Goal: Task Accomplishment & Management: Manage account settings

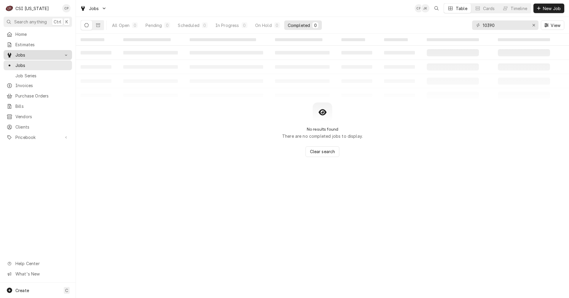
click at [23, 56] on div "Jobs" at bounding box center [38, 54] width 66 height 7
click at [22, 56] on div "Jobs" at bounding box center [38, 54] width 66 height 7
click at [23, 63] on span "Jobs" at bounding box center [42, 65] width 54 height 6
click at [532, 26] on icon "Erase input" at bounding box center [533, 25] width 3 height 4
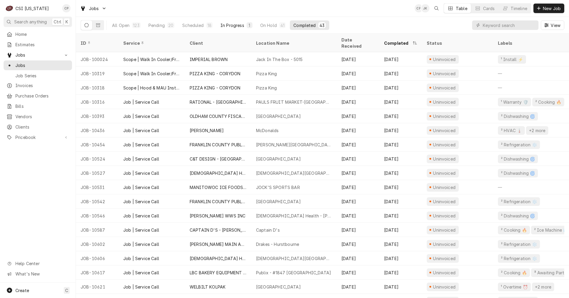
click at [236, 25] on div "In Progress" at bounding box center [232, 25] width 24 height 6
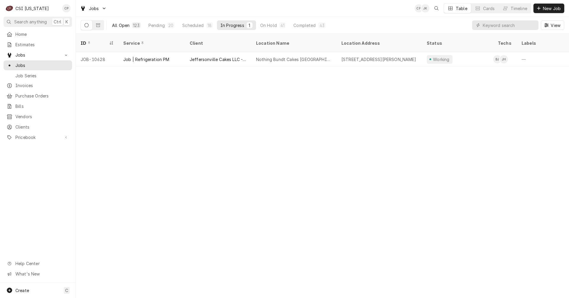
click at [130, 26] on button "All Open 123" at bounding box center [126, 24] width 36 height 9
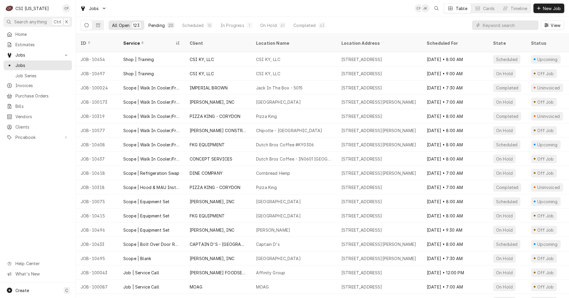
click at [159, 23] on div "Pending" at bounding box center [156, 25] width 16 height 6
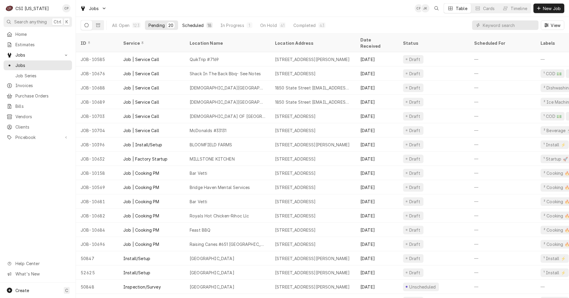
click at [194, 23] on div "Scheduled" at bounding box center [192, 25] width 21 height 6
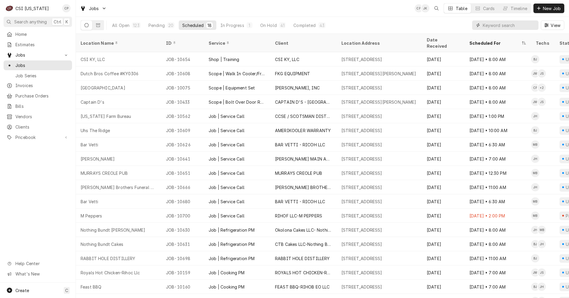
click at [492, 24] on input "Dynamic Content Wrapper" at bounding box center [508, 24] width 53 height 9
click at [493, 25] on input "Dynamic Content Wrapper" at bounding box center [508, 24] width 53 height 9
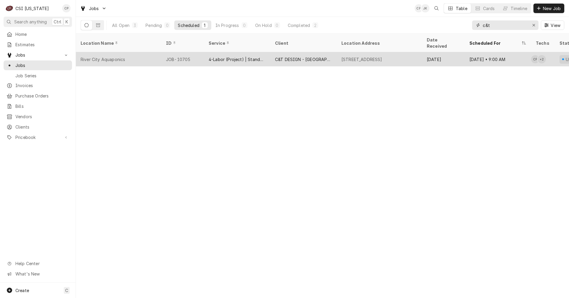
type input "c&t"
click at [239, 56] on div "4-Labor (Project) | Standard | Incurred" at bounding box center [236, 59] width 57 height 6
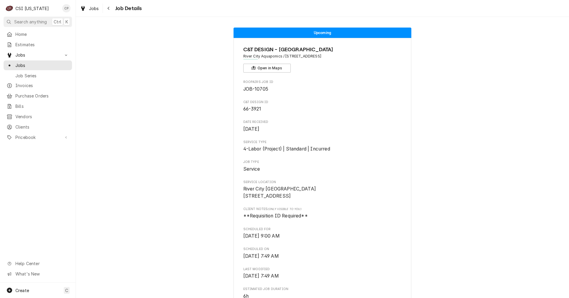
drag, startPoint x: 355, startPoint y: 56, endPoint x: 284, endPoint y: 57, distance: 71.7
click at [284, 57] on span "River City Aquaponics / [STREET_ADDRESS]" at bounding box center [322, 56] width 158 height 5
copy span "118 Flint Ridge Rd, Shelbyville, KY 40065"
click at [106, 6] on div "Navigate back" at bounding box center [109, 8] width 6 height 6
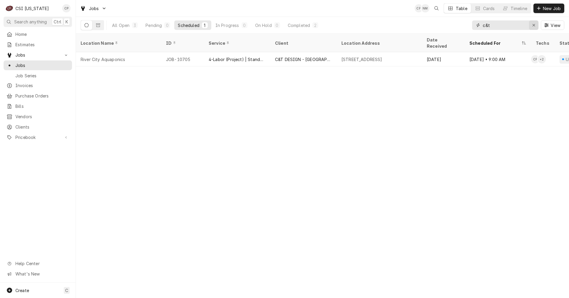
click at [533, 26] on icon "Erase input" at bounding box center [533, 25] width 3 height 4
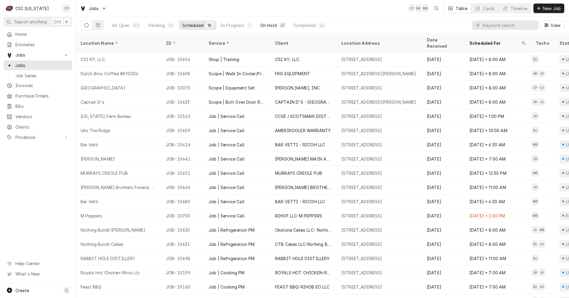
click at [266, 25] on div "On Hold" at bounding box center [268, 25] width 17 height 6
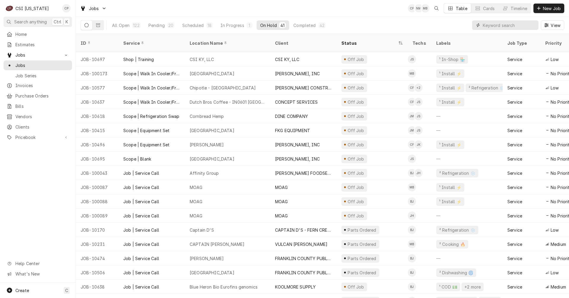
click at [496, 25] on input "Dynamic Content Wrapper" at bounding box center [508, 24] width 53 height 9
type input "silver creek"
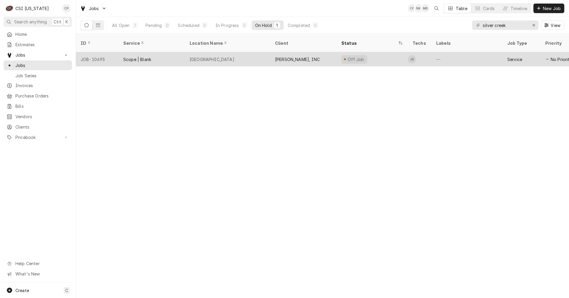
click at [142, 56] on div "Scope | Blank" at bounding box center [137, 59] width 28 height 6
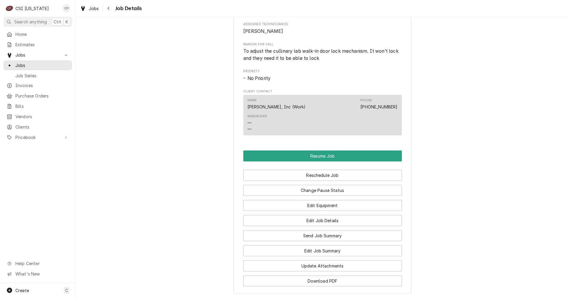
scroll to position [355, 0]
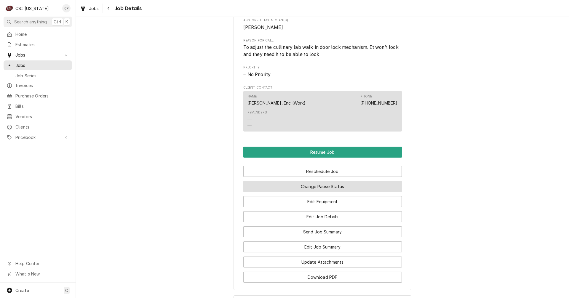
click at [314, 192] on button "Change Pause Status" at bounding box center [322, 186] width 158 height 11
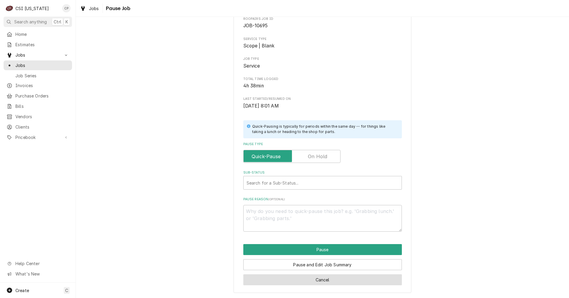
click at [326, 280] on button "Cancel" at bounding box center [322, 279] width 158 height 11
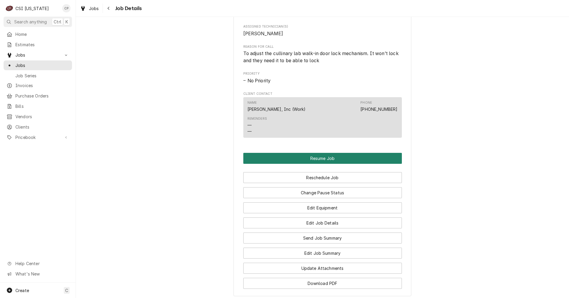
click at [330, 163] on button "Resume Job" at bounding box center [322, 158] width 158 height 11
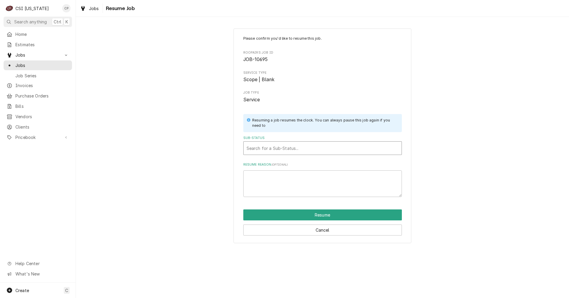
click at [276, 147] on div "Sub-Status" at bounding box center [322, 148] width 152 height 11
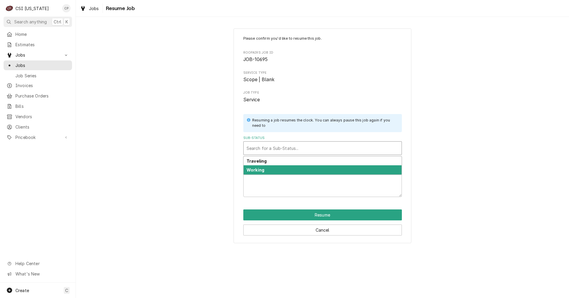
click at [263, 169] on strong "Working" at bounding box center [255, 169] width 18 height 5
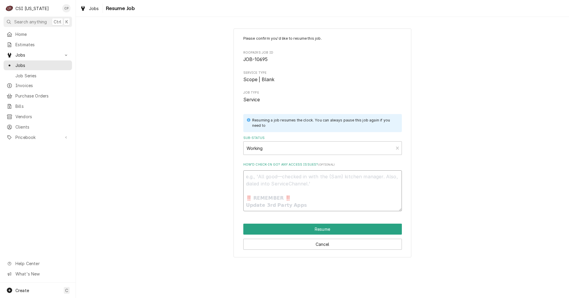
click at [268, 184] on textarea "How’d check-in go? Any access issues? ( optional )" at bounding box center [322, 190] width 158 height 41
type textarea "x"
type textarea "r"
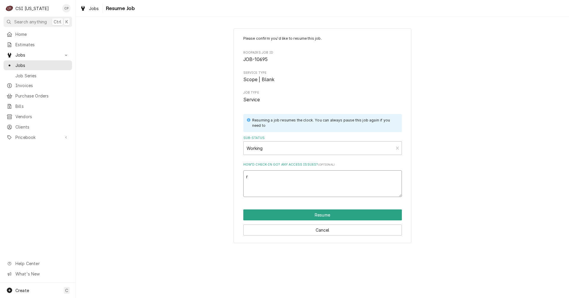
type textarea "x"
type textarea "re"
type textarea "x"
type textarea "res"
type textarea "x"
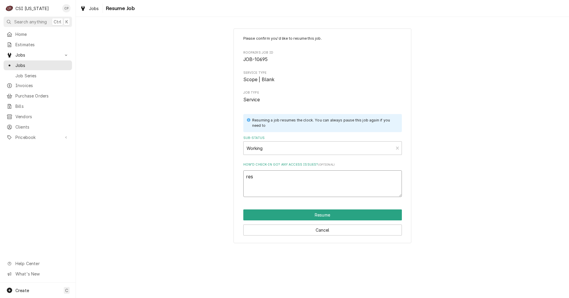
type textarea "resu"
type textarea "x"
type textarea "resum"
type textarea "x"
type textarea "resume"
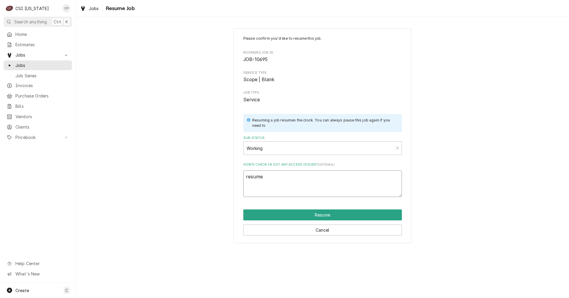
type textarea "x"
type textarea "resumed"
type textarea "x"
type textarea "resumed"
type textarea "x"
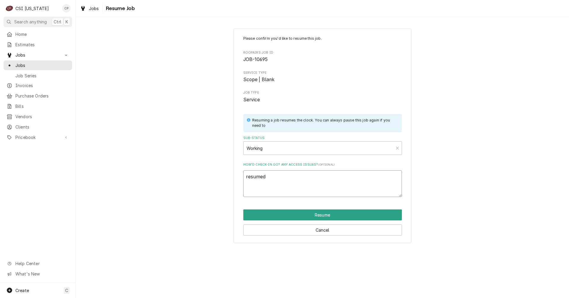
type textarea "resumed g"
type textarea "x"
type textarea "resumed"
type textarea "x"
type textarea "resumed"
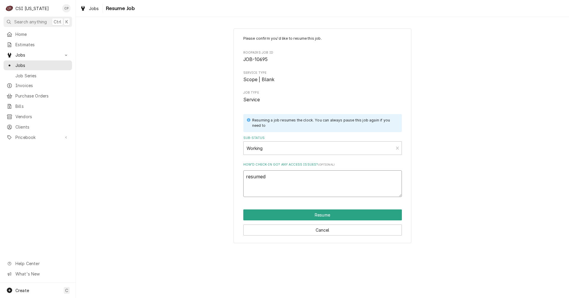
type textarea "x"
type textarea "resume"
type textarea "x"
type textarea "resum"
type textarea "x"
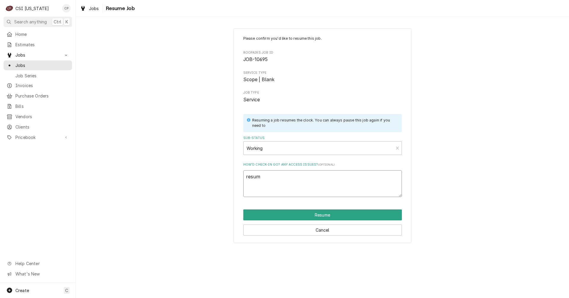
type textarea "resu"
type textarea "x"
type textarea "res"
type textarea "x"
type textarea "re"
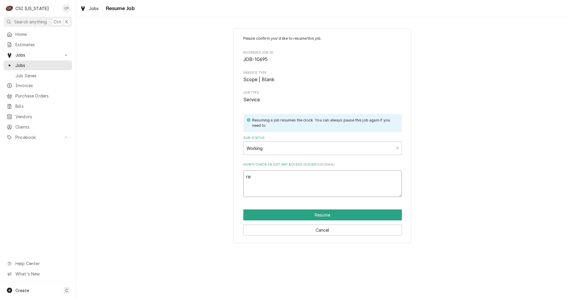
type textarea "x"
type textarea "r"
type textarea "x"
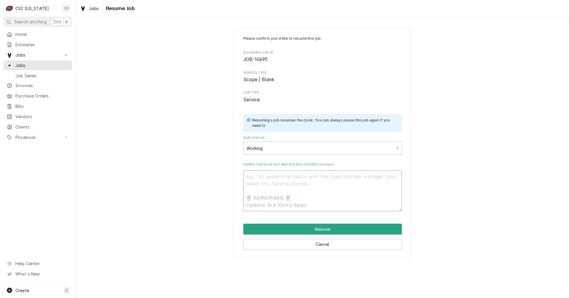
type textarea "x"
type textarea "j"
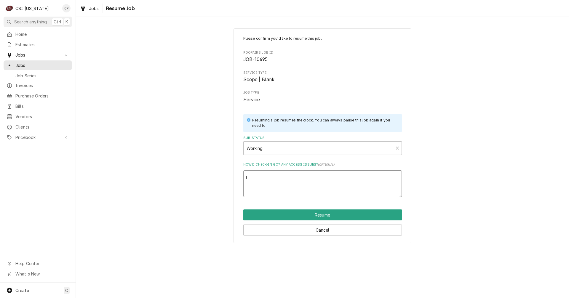
type textarea "x"
type textarea "ju"
type textarea "x"
type textarea "jus"
type textarea "x"
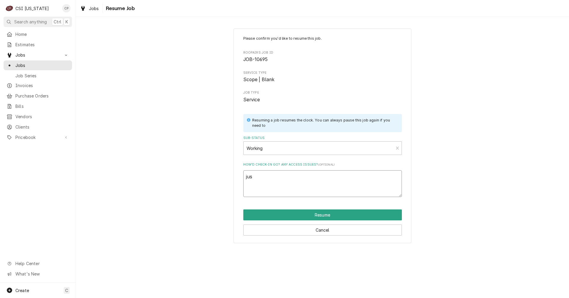
type textarea "just"
type textarea "x"
type textarea "just"
type textarea "x"
type textarea "just t"
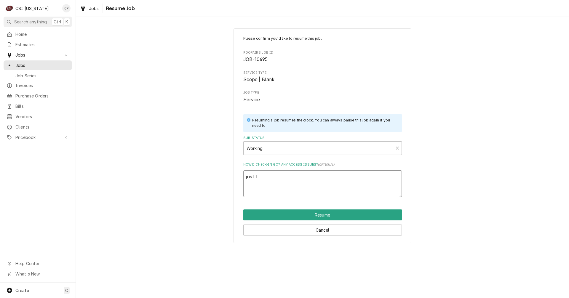
type textarea "x"
type textarea "just to"
type textarea "x"
type textarea "just to"
type textarea "x"
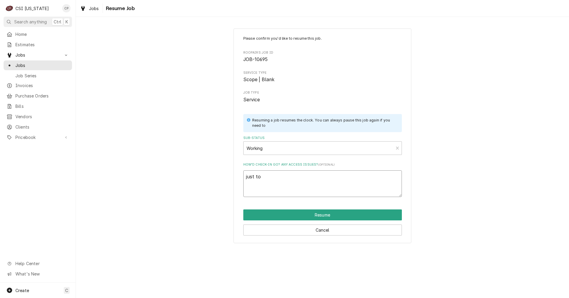
type textarea "just to s"
type textarea "x"
type textarea "just to st"
type textarea "x"
type textarea "just to sta"
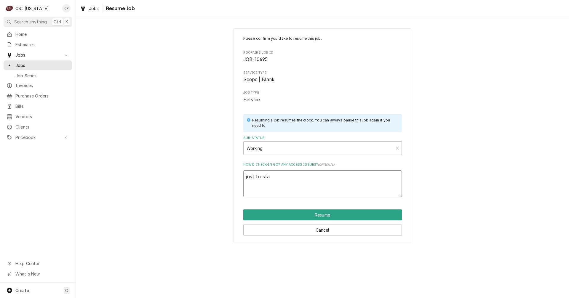
type textarea "x"
type textarea "just to star"
type textarea "x"
type textarea "just to sta"
type textarea "x"
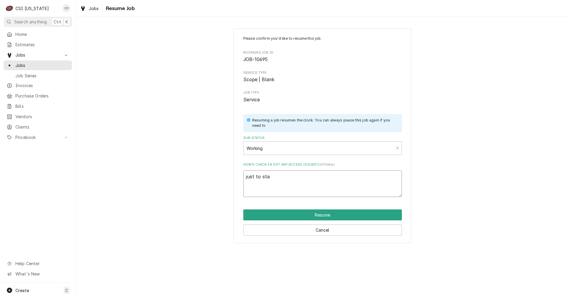
type textarea "just to st"
type textarea "x"
type textarea "just to s"
type textarea "x"
type textarea "just to"
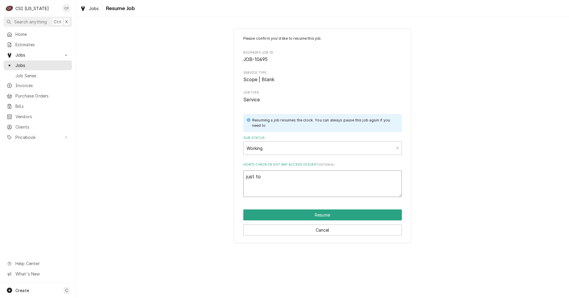
type textarea "x"
type textarea "just to"
type textarea "x"
type textarea "just t"
type textarea "x"
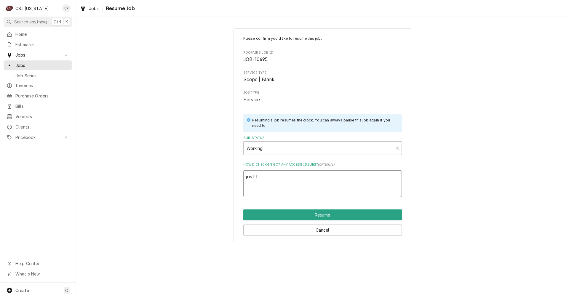
type textarea "just"
type textarea "x"
type textarea "just"
type textarea "x"
type textarea "jus"
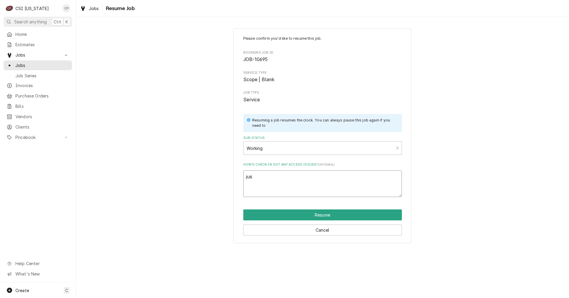
type textarea "x"
type textarea "ju"
type textarea "x"
type textarea "j"
type textarea "x"
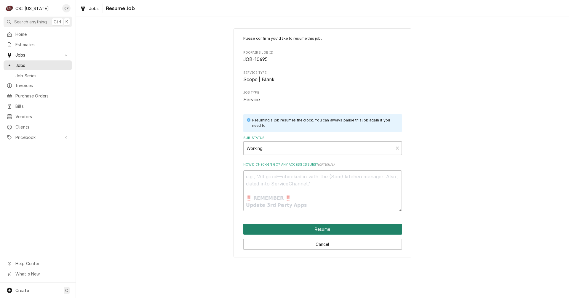
click at [319, 228] on button "Resume" at bounding box center [322, 229] width 158 height 11
type textarea "x"
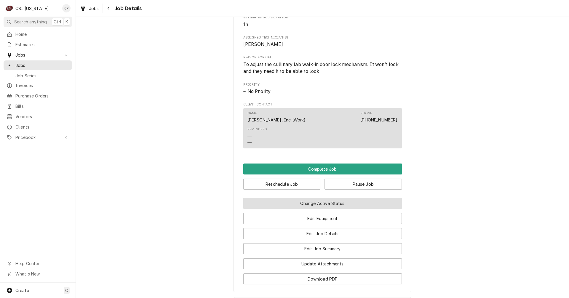
scroll to position [320, 0]
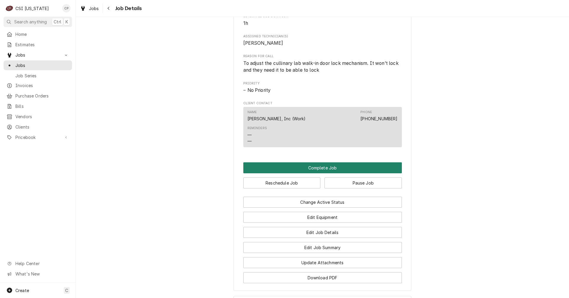
click at [321, 173] on button "Complete Job" at bounding box center [322, 167] width 158 height 11
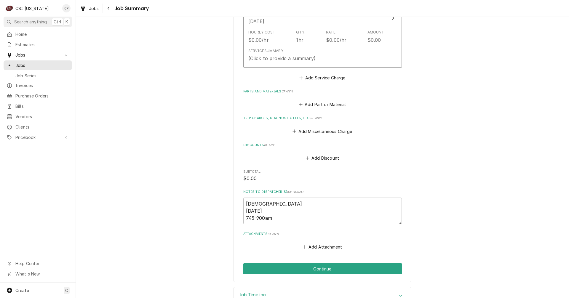
scroll to position [218, 0]
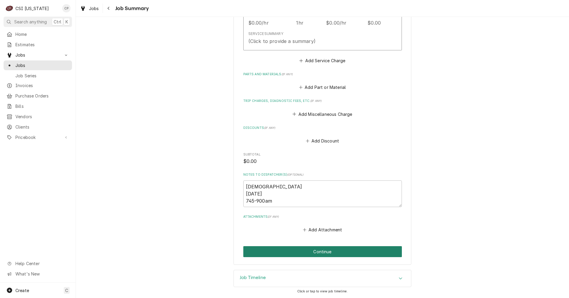
click at [300, 253] on button "Continue" at bounding box center [322, 251] width 158 height 11
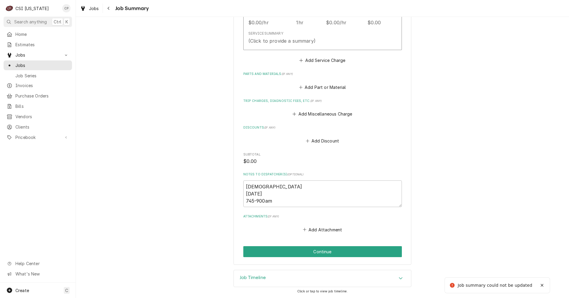
scroll to position [29, 0]
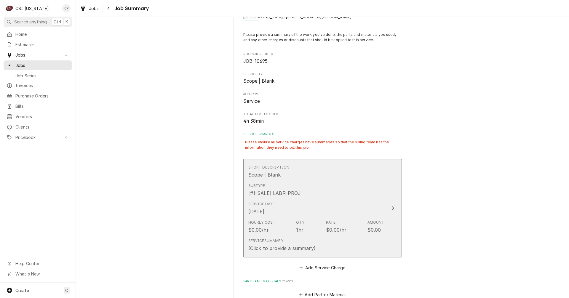
click at [320, 203] on div "Service Date Oct 2, 2025" at bounding box center [316, 208] width 136 height 18
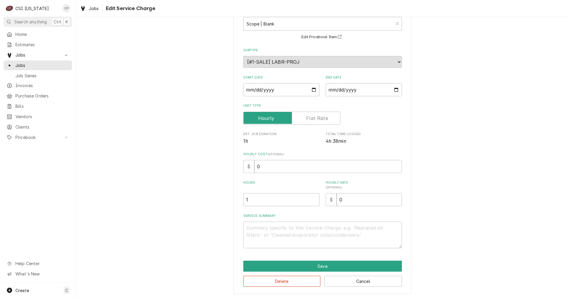
scroll to position [41, 0]
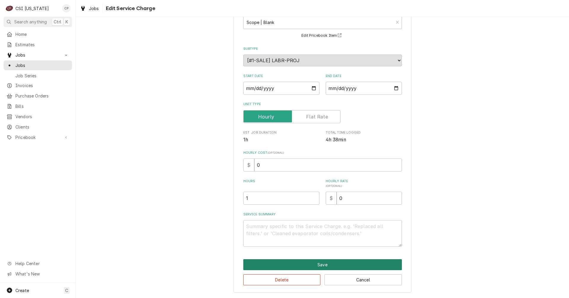
click at [309, 264] on button "Save" at bounding box center [322, 264] width 158 height 11
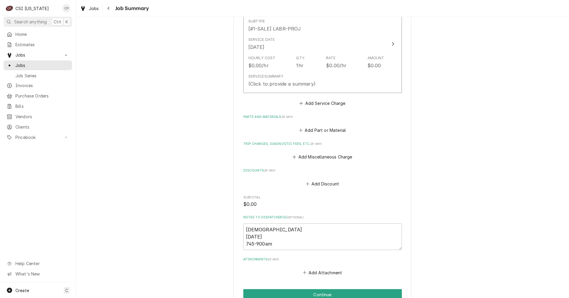
scroll to position [207, 0]
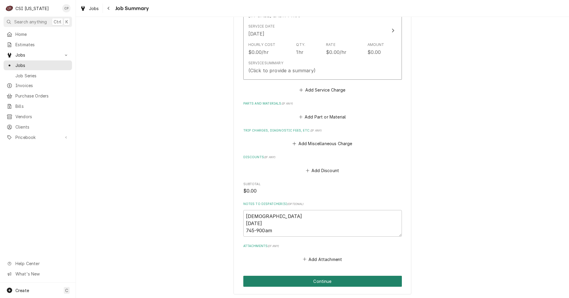
click at [326, 283] on button "Continue" at bounding box center [322, 281] width 158 height 11
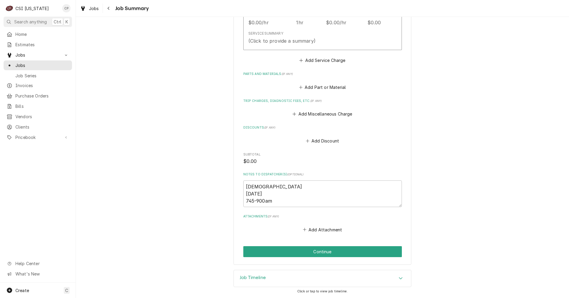
scroll to position [59, 0]
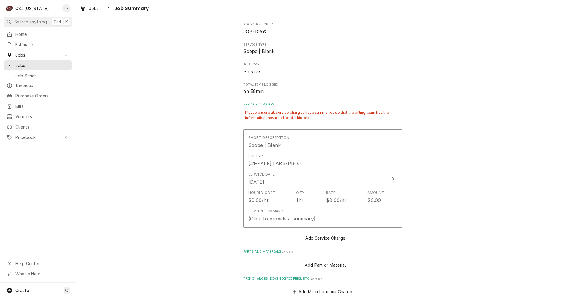
click at [293, 112] on div "Please ensure all service charges have summaries so that the billing team has t…" at bounding box center [322, 115] width 158 height 15
click at [254, 107] on div "Service Charges Please ensure all service charges have summaries so that the bi…" at bounding box center [322, 172] width 158 height 140
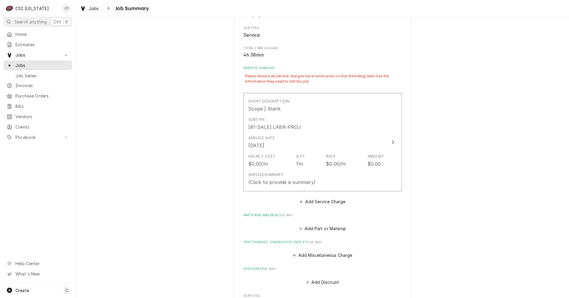
scroll to position [89, 0]
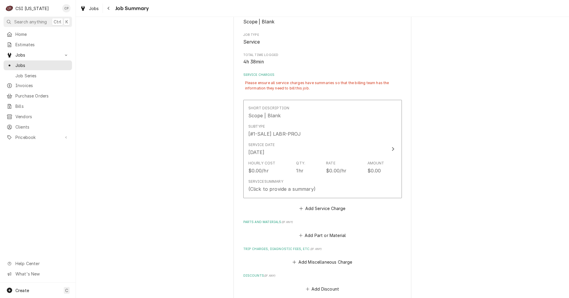
click at [265, 81] on div "Please ensure all service charges have summaries so that the billing team has t…" at bounding box center [322, 85] width 158 height 15
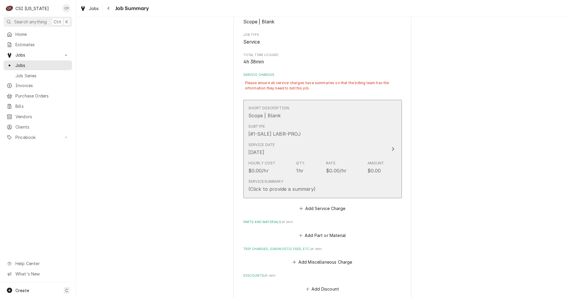
click at [391, 150] on icon "Update Line Item" at bounding box center [392, 149] width 2 height 4
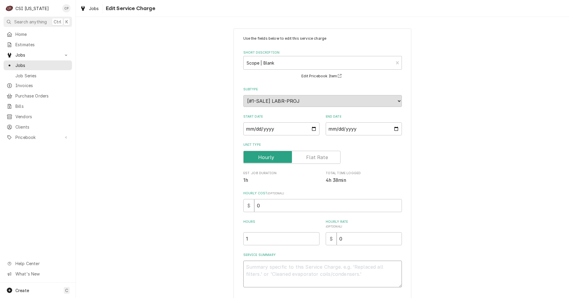
click at [268, 271] on textarea "Service Summary" at bounding box center [322, 274] width 158 height 27
type textarea "x"
type textarea "J"
type textarea "x"
type textarea "Je"
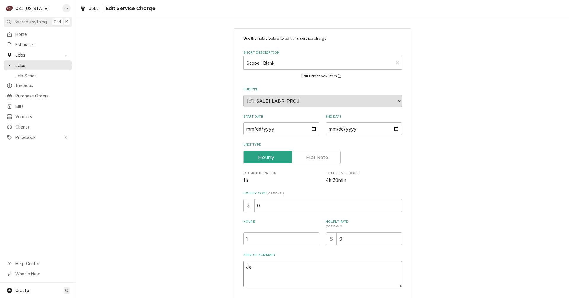
type textarea "x"
type textarea "Jes"
type textarea "x"
type textarea "Jesu"
type textarea "x"
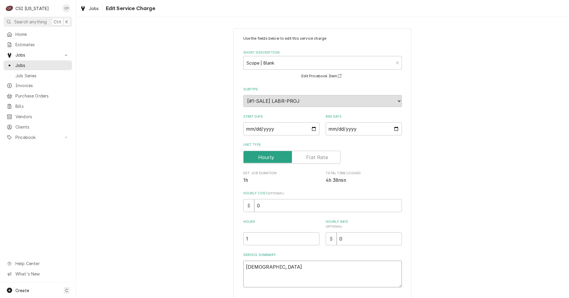
type textarea "Jesus"
type textarea "x"
type textarea "Jesus"
type textarea "x"
type textarea "Jesus m"
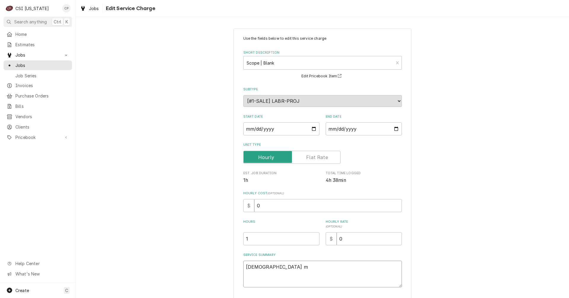
type textarea "x"
type textarea "Jesus mo"
type textarea "x"
type textarea "Jesus mod"
type textarea "x"
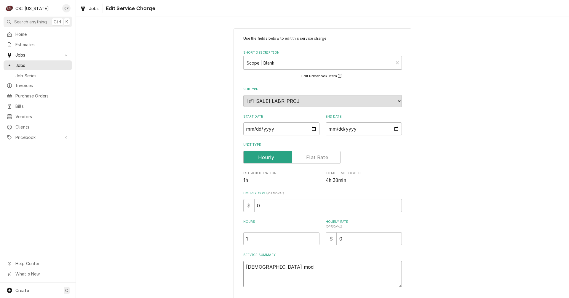
type textarea "Jesus modi"
type textarea "x"
type textarea "Jesus modif"
type textarea "x"
type textarea "Jesus modifi"
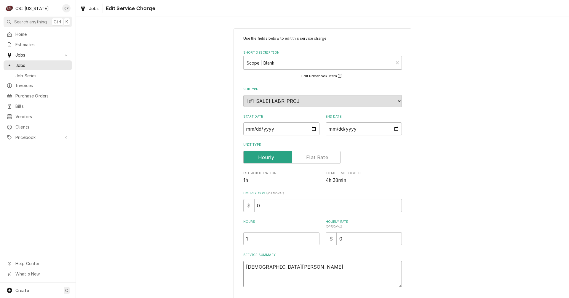
type textarea "x"
type textarea "Jesus modifie"
type textarea "x"
type textarea "Jesus modified"
type textarea "x"
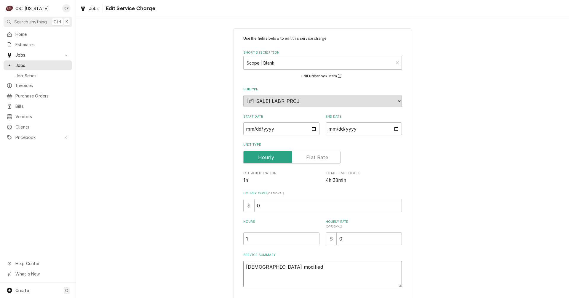
type textarea "Jesus modified"
type textarea "x"
type textarea "Jesus modified t"
type textarea "x"
type textarea "Jesus modified th"
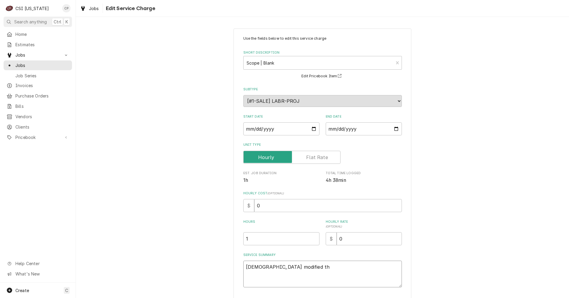
type textarea "x"
type textarea "Jesus modified the"
type textarea "x"
type textarea "Jesus modified they"
type textarea "x"
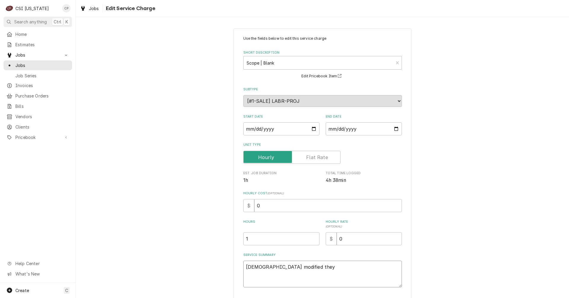
type textarea "Jesus modified they"
type textarea "x"
type textarea "Jesus modified they l"
type textarea "x"
type textarea "Jesus modified they lo"
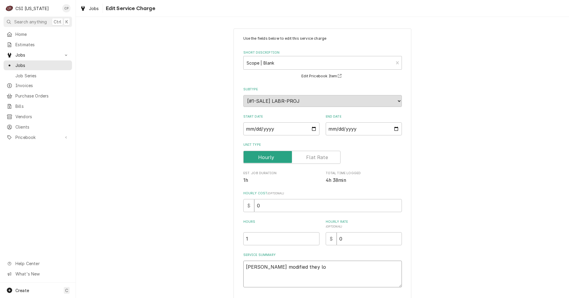
type textarea "x"
type textarea "Jesus modified they loc"
type textarea "x"
type textarea "Jesus modified they lock"
type textarea "x"
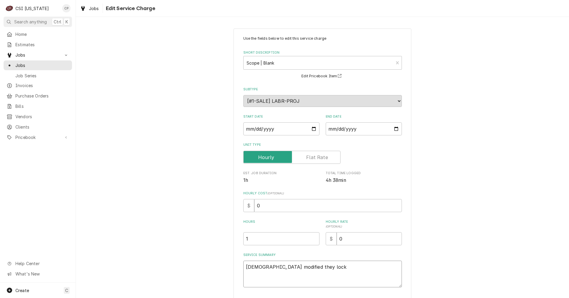
type textarea "Jesus modified they lock"
type textarea "x"
type textarea "Jesus modified they lock s"
type textarea "x"
type textarea "Jesus modified they lock so"
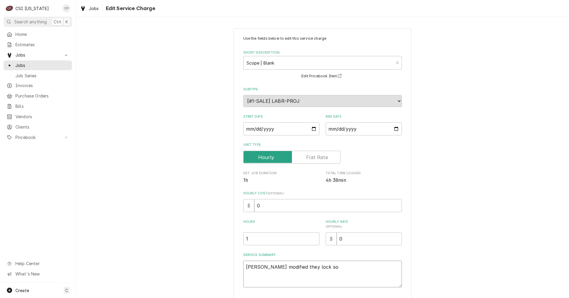
type textarea "x"
type textarea "Jesus modified they lock so"
type textarea "x"
type textarea "Jesus modified they lock so i"
type textarea "x"
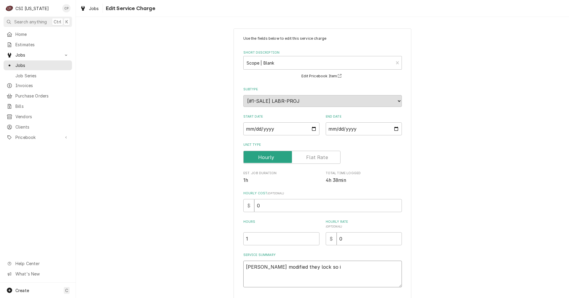
type textarea "Jesus modified they lock so it"
type textarea "x"
type textarea "Jesus modified they lock so it"
type textarea "x"
type textarea "Jesus modified they lock so it wo"
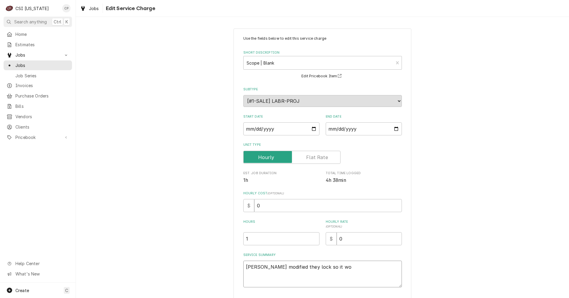
type textarea "x"
type textarea "Jesus modified they lock so it wol"
type textarea "x"
type textarea "Jesus modified they lock so it wolu"
type textarea "x"
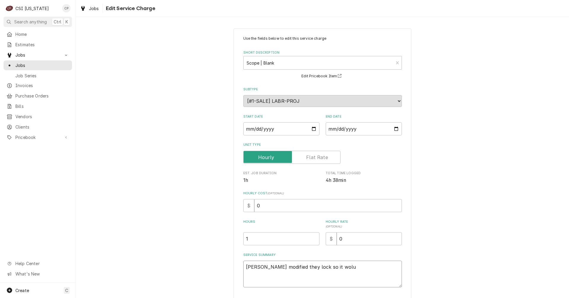
type textarea "Jesus modified they lock so it wolul"
type textarea "x"
type textarea "Jesus modified they lock so it wolull"
type textarea "x"
type textarea "Jesus modified they lock so it wolul"
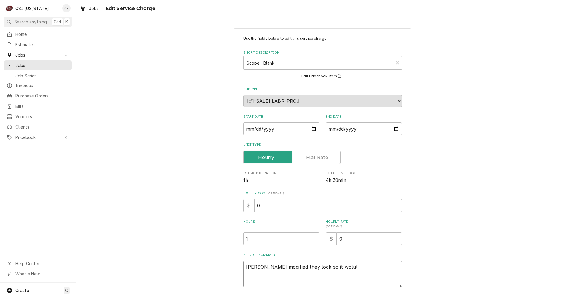
type textarea "x"
type textarea "Jesus modified they lock so it wolu"
type textarea "x"
type textarea "Jesus modified they lock so it wol"
type textarea "x"
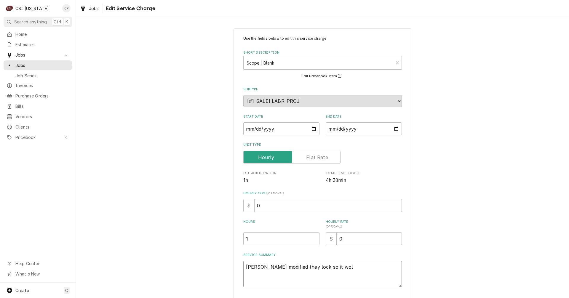
type textarea "Jesus modified they lock so it wolu"
type textarea "x"
type textarea "Jesus modified they lock so it wol"
type textarea "x"
type textarea "Jesus modified they lock so it wo"
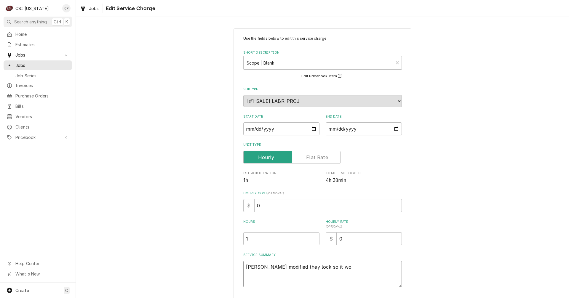
type textarea "x"
type textarea "Jesus modified they lock so it wou"
type textarea "x"
type textarea "Jesus modified they lock so it woul"
type textarea "x"
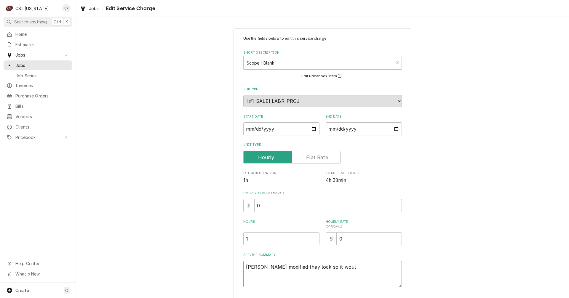
type textarea "Jesus modified they lock so it wouls"
type textarea "x"
type textarea "Jesus modified they lock so it wouls"
type textarea "x"
type textarea "Jesus modified they lock so it wouls"
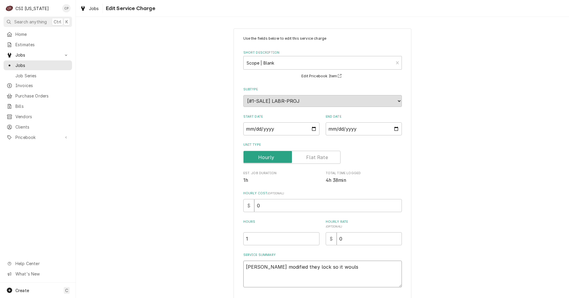
type textarea "x"
type textarea "Jesus modified they lock so it woul"
type textarea "x"
type textarea "Jesus modified they lock so it would"
type textarea "x"
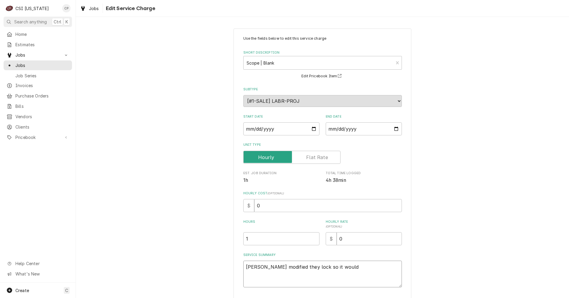
type textarea "Jesus modified they lock so it would"
type textarea "x"
type textarea "Jesus modified they lock so it would l"
type textarea "x"
type textarea "Jesus modified they lock so it would lo"
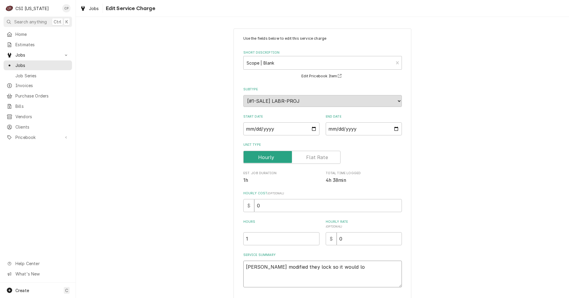
type textarea "x"
type textarea "Jesus modified they lock so it would loc"
type textarea "x"
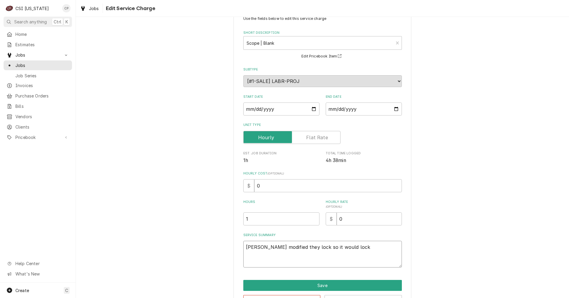
scroll to position [41, 0]
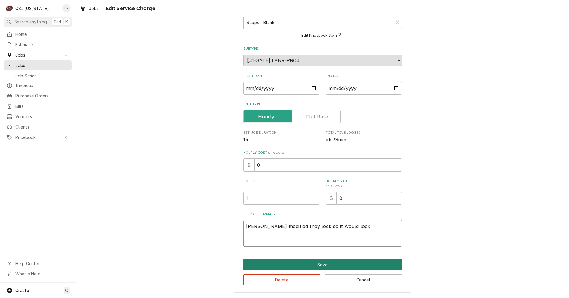
type textarea "Jesus modified they lock so it would lock"
click at [318, 263] on button "Save" at bounding box center [322, 264] width 158 height 11
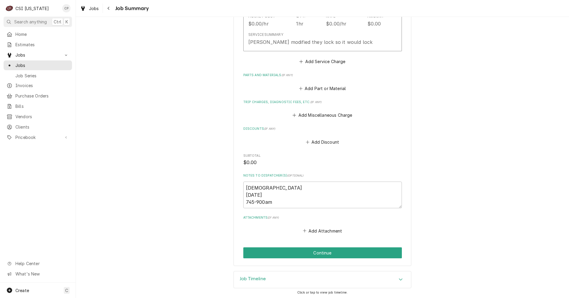
scroll to position [237, 0]
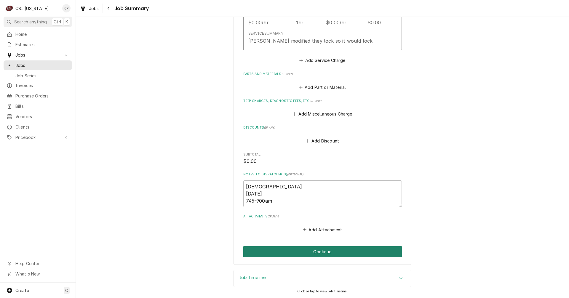
click at [322, 254] on button "Continue" at bounding box center [322, 251] width 158 height 11
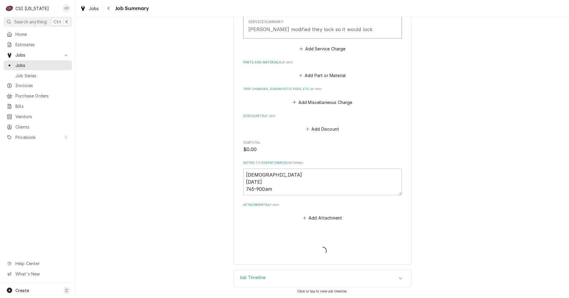
scroll to position [218, 0]
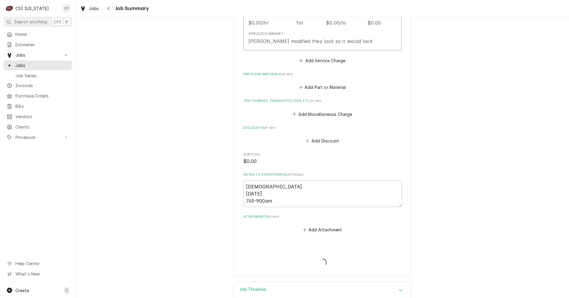
type textarea "x"
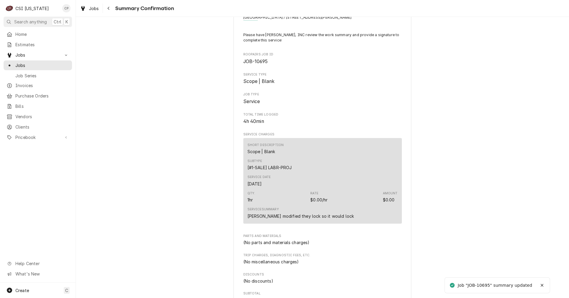
scroll to position [148, 0]
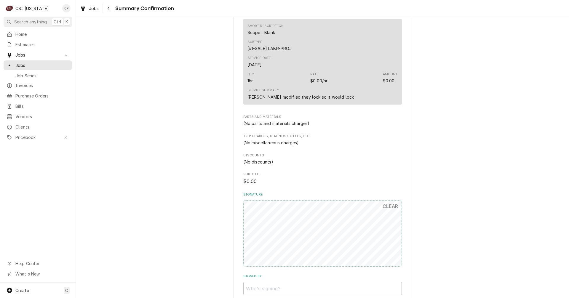
click at [375, 267] on div "Please have [PERSON_NAME], INC review the work summary and provide a signature …" at bounding box center [322, 104] width 158 height 382
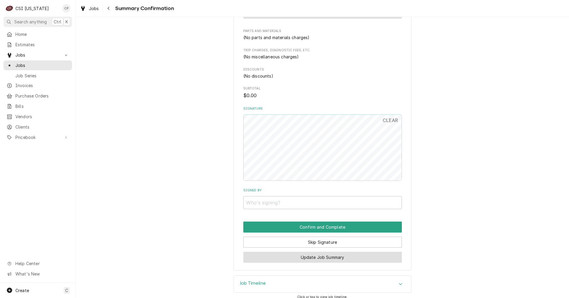
scroll to position [240, 0]
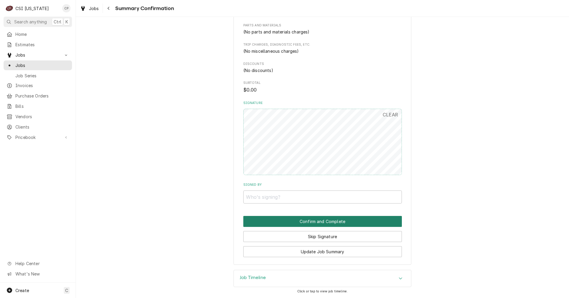
click at [320, 223] on button "Confirm and Complete" at bounding box center [322, 221] width 158 height 11
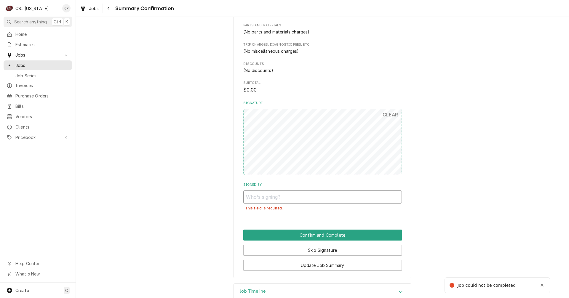
click at [274, 198] on input "Signed By" at bounding box center [322, 196] width 158 height 13
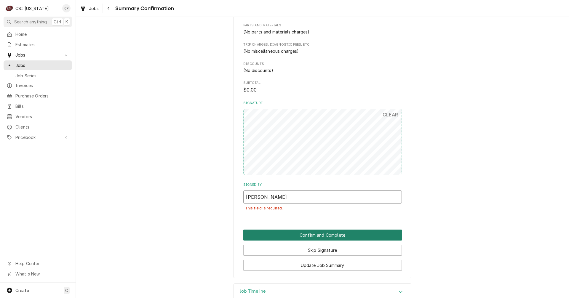
type input "[PERSON_NAME]"
click at [325, 233] on button "Confirm and Complete" at bounding box center [322, 234] width 158 height 11
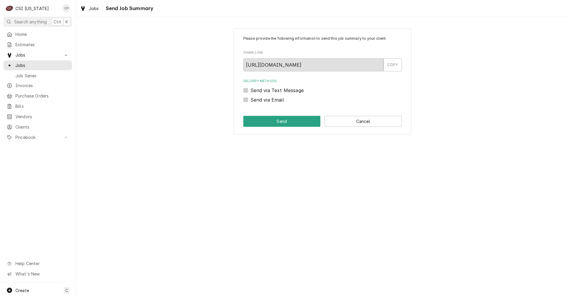
click at [250, 100] on label "Send via Email" at bounding box center [266, 99] width 33 height 7
click at [250, 100] on input "Send via Email" at bounding box center [329, 102] width 158 height 13
checkbox input "true"
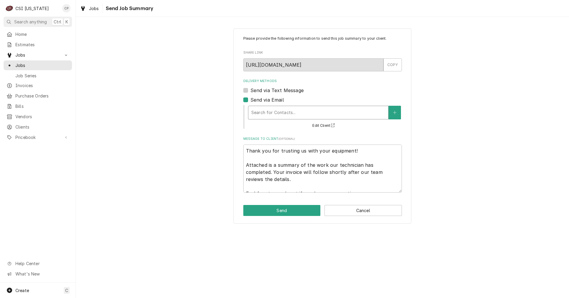
type textarea "x"
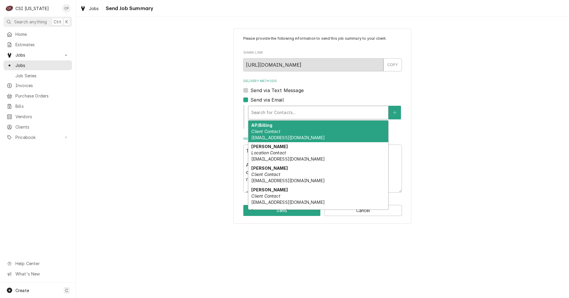
click at [268, 111] on div "Delivery Methods" at bounding box center [318, 112] width 134 height 11
click at [222, 105] on div "Please provide the following information to send this job summary to your clien…" at bounding box center [322, 126] width 493 height 206
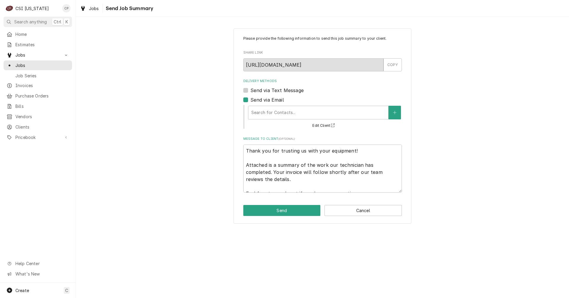
click at [250, 100] on label "Send via Email" at bounding box center [266, 99] width 33 height 7
click at [250, 100] on input "Send via Email" at bounding box center [329, 102] width 158 height 13
checkbox input "false"
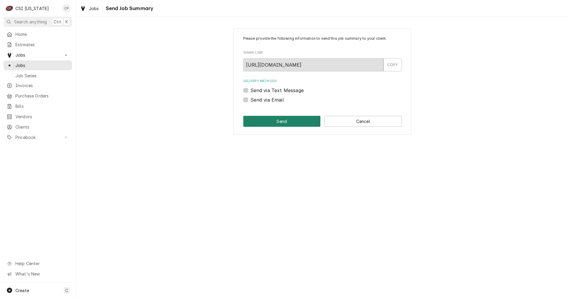
click at [282, 123] on button "Send" at bounding box center [281, 121] width 77 height 11
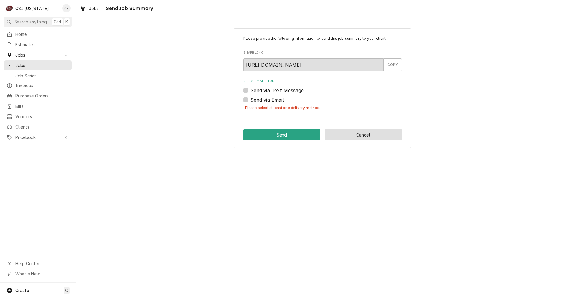
click at [363, 132] on button "Cancel" at bounding box center [362, 134] width 77 height 11
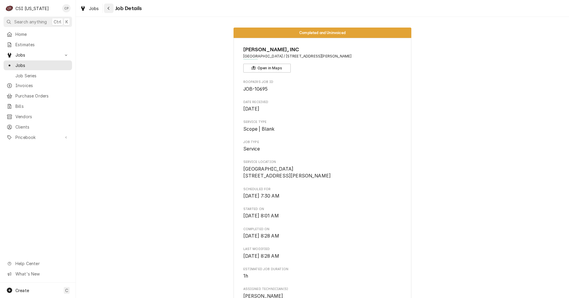
click at [110, 7] on div "Navigate back" at bounding box center [109, 8] width 6 height 6
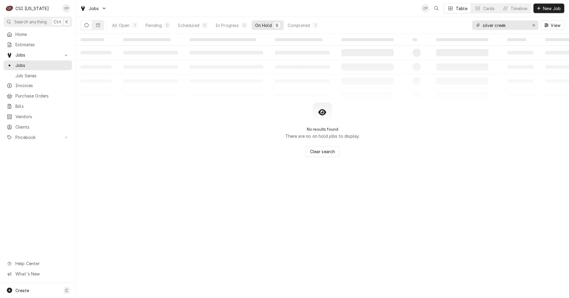
drag, startPoint x: 515, startPoint y: 26, endPoint x: 481, endPoint y: 30, distance: 34.0
click at [481, 30] on div "silver creek" at bounding box center [505, 24] width 66 height 9
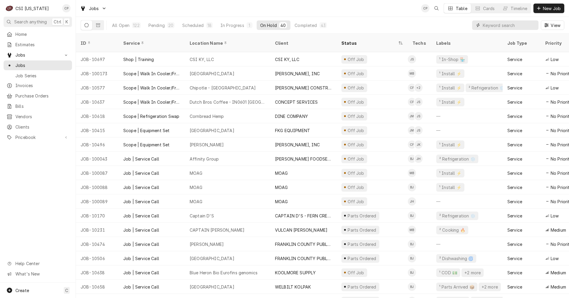
click at [497, 27] on input "Dynamic Content Wrapper" at bounding box center [508, 24] width 53 height 9
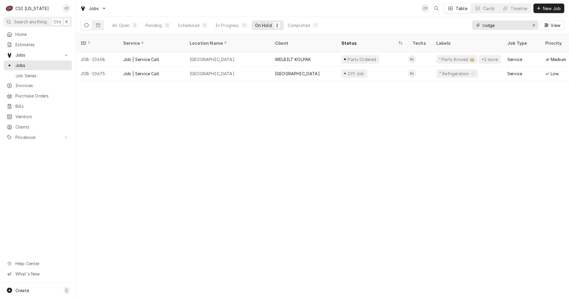
drag, startPoint x: 496, startPoint y: 25, endPoint x: 458, endPoint y: 29, distance: 37.8
click at [459, 29] on div "All Open 3 Pending 0 Scheduled 0 In Progress 0 On Hold 2 Completed 1 lodge View" at bounding box center [322, 25] width 483 height 17
type input "cedar lake"
click at [303, 23] on div "Completed" at bounding box center [299, 25] width 22 height 6
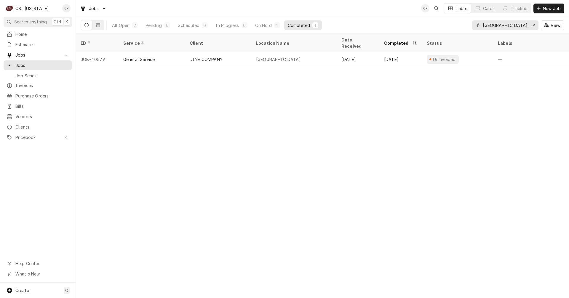
click at [207, 100] on div "ID Service Client Location Name Date Received Completed Status Labels Job Type …" at bounding box center [322, 166] width 493 height 264
click at [532, 24] on icon "Erase input" at bounding box center [533, 25] width 3 height 4
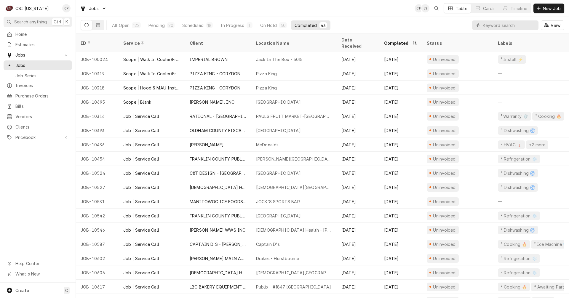
click at [39, 181] on div "Home Estimates Jobs Jobs Job Series Invoices Purchase Orders Bills Vendors Clie…" at bounding box center [38, 155] width 76 height 253
click at [503, 26] on input "Dynamic Content Wrapper" at bounding box center [508, 24] width 53 height 9
click at [514, 27] on input "Dynamic Content Wrapper" at bounding box center [508, 24] width 53 height 9
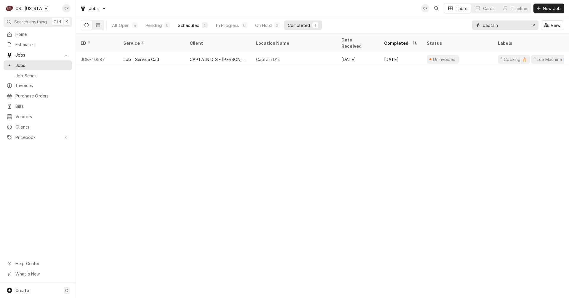
type input "captain"
click at [187, 25] on div "Scheduled" at bounding box center [188, 25] width 21 height 6
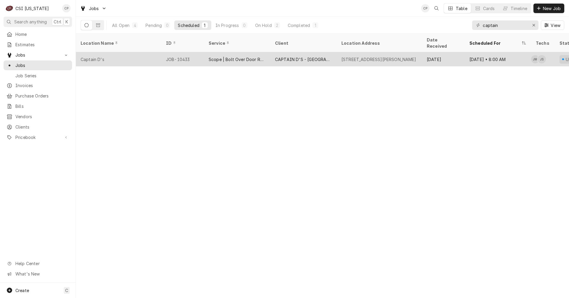
click at [239, 56] on div "Scope | Bolt Over Door Replacement" at bounding box center [236, 59] width 57 height 6
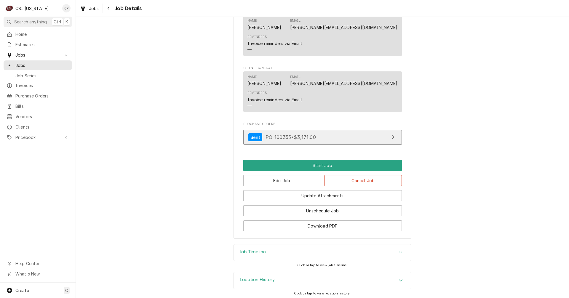
scroll to position [420, 0]
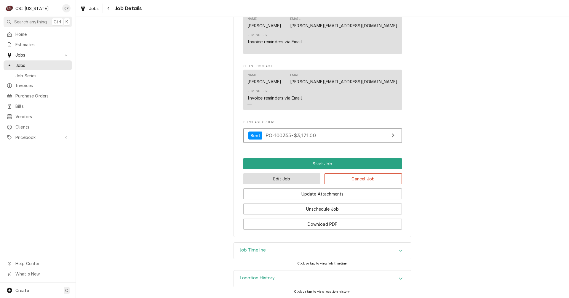
click at [286, 181] on button "Edit Job" at bounding box center [281, 178] width 77 height 11
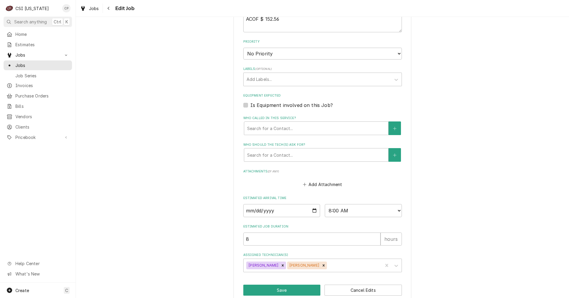
scroll to position [320, 0]
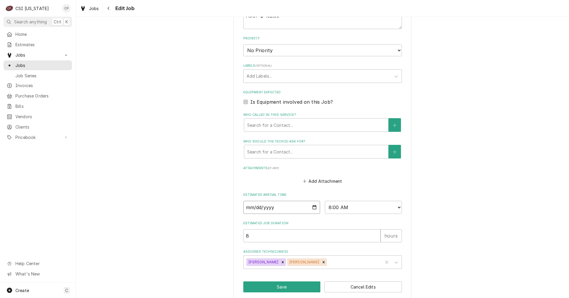
click at [312, 201] on input "2025-10-08" at bounding box center [281, 207] width 77 height 13
type textarea "x"
type input "2025-10-07"
click at [282, 281] on button "Save" at bounding box center [281, 286] width 77 height 11
type textarea "x"
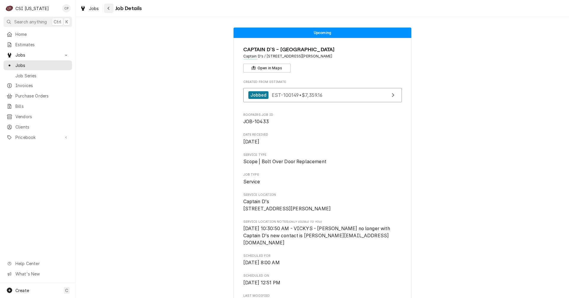
click at [109, 9] on icon "Navigate back" at bounding box center [108, 8] width 3 height 4
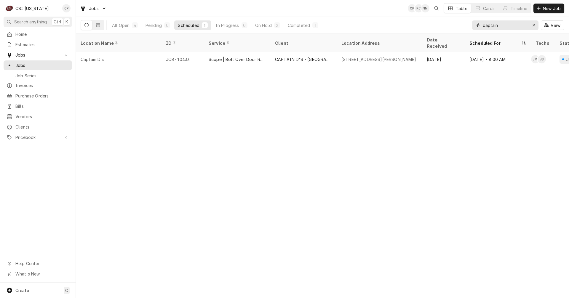
drag, startPoint x: 504, startPoint y: 28, endPoint x: 482, endPoint y: 25, distance: 22.5
click at [482, 25] on input "captain" at bounding box center [504, 24] width 44 height 9
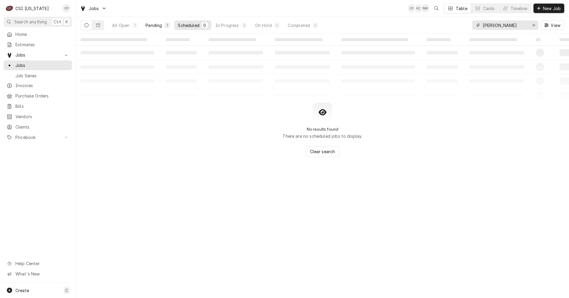
type input "[PERSON_NAME]"
click at [158, 27] on div "Pending" at bounding box center [153, 25] width 16 height 6
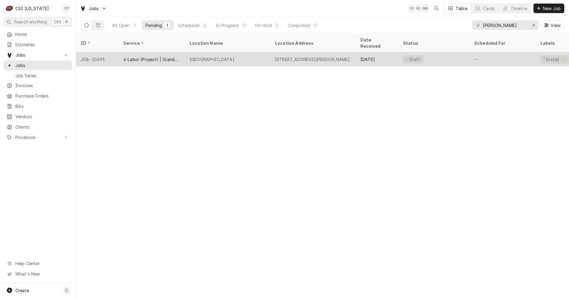
click at [230, 56] on div "Grayson County Schools" at bounding box center [212, 59] width 45 height 6
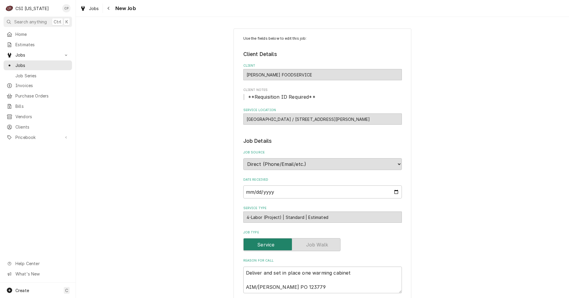
type textarea "x"
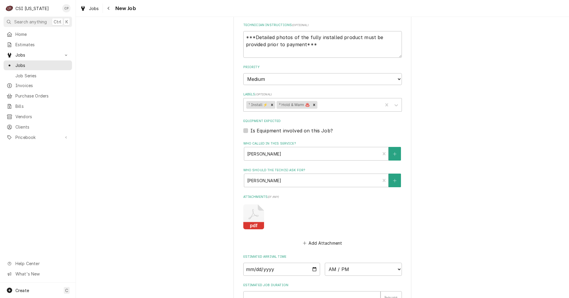
scroll to position [355, 0]
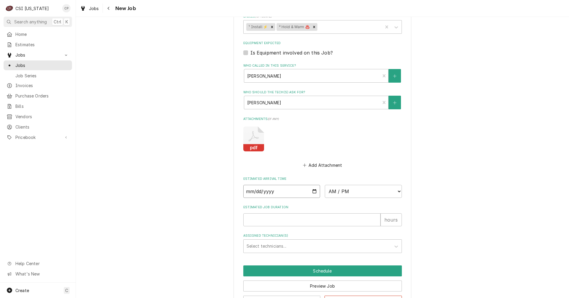
click at [304, 190] on input "Date" at bounding box center [281, 191] width 77 height 13
click at [312, 190] on input "Date" at bounding box center [281, 191] width 77 height 13
type input "2025-10-08"
type textarea "x"
click at [364, 192] on select "AM / PM 6:00 AM 6:15 AM 6:30 AM 6:45 AM 7:00 AM 7:15 AM 7:30 AM 7:45 AM 8:00 AM…" at bounding box center [363, 191] width 77 height 13
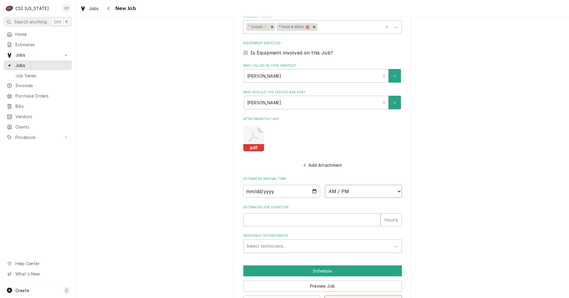
select select "09:00:00"
click at [325, 185] on select "AM / PM 6:00 AM 6:15 AM 6:30 AM 6:45 AM 7:00 AM 7:15 AM 7:30 AM 7:45 AM 8:00 AM…" at bounding box center [363, 191] width 77 height 13
click at [277, 216] on input "Estimated Job Duration" at bounding box center [311, 219] width 137 height 13
type textarea "x"
type input "1"
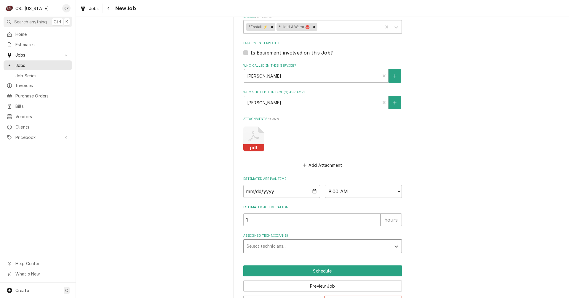
type textarea "x"
click at [276, 245] on div "Assigned Technician(s)" at bounding box center [316, 246] width 141 height 11
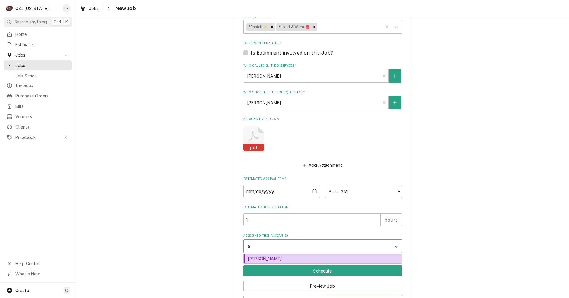
type input "jay"
type textarea "x"
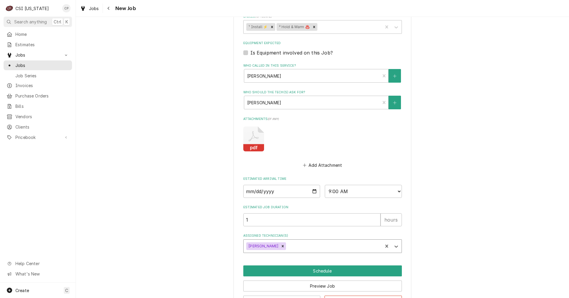
type textarea "x"
type input "h"
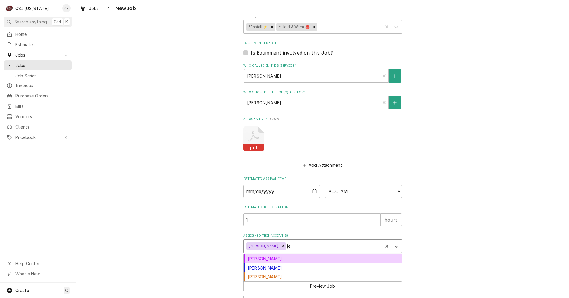
type input "jes"
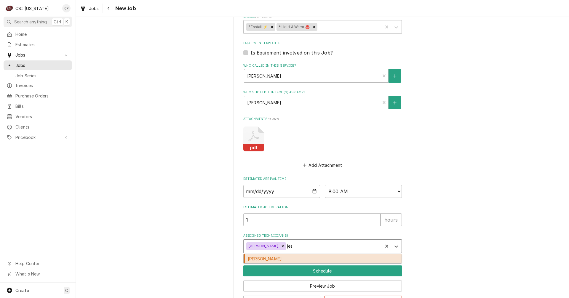
type textarea "x"
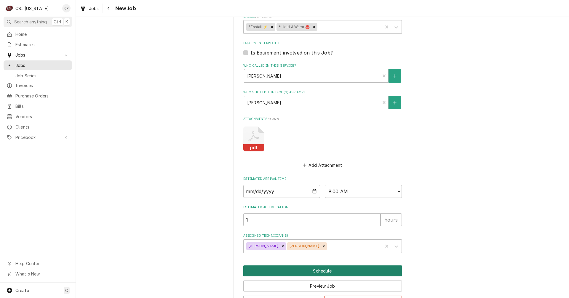
click at [317, 274] on button "Schedule" at bounding box center [322, 270] width 158 height 11
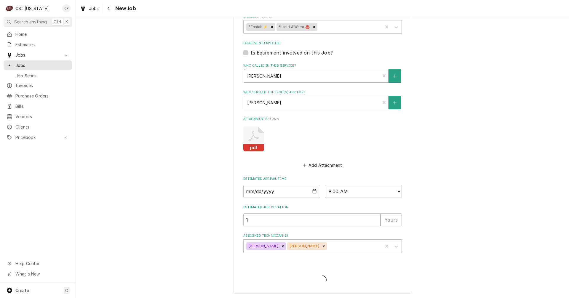
type textarea "x"
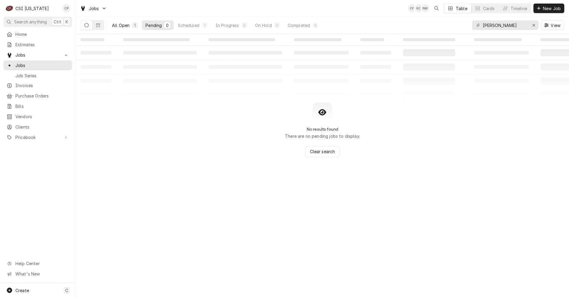
click at [124, 25] on div "All Open" at bounding box center [120, 25] width 17 height 6
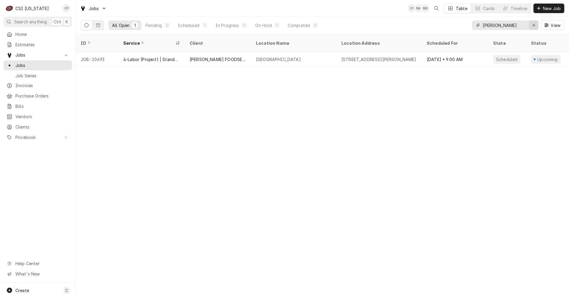
click at [534, 24] on icon "Erase input" at bounding box center [533, 25] width 3 height 4
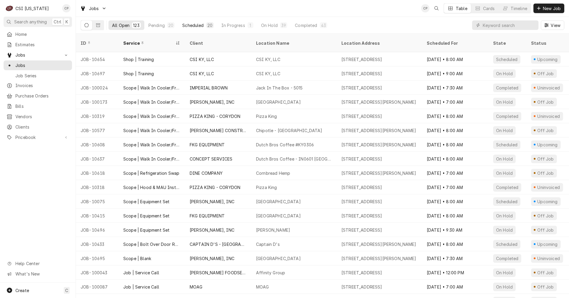
click at [197, 26] on div "Scheduled" at bounding box center [192, 25] width 21 height 6
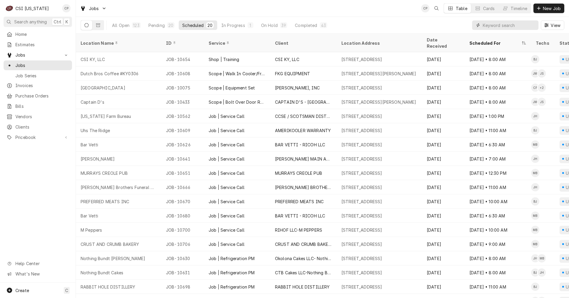
click at [487, 27] on input "Dynamic Content Wrapper" at bounding box center [508, 24] width 53 height 9
type input "cap"
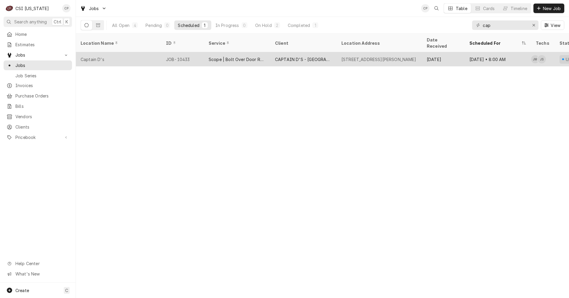
click at [248, 56] on div "Scope | Bolt Over Door Replacement" at bounding box center [236, 59] width 57 height 6
click at [249, 56] on div "Scope | Bolt Over Door Replacement" at bounding box center [236, 59] width 57 height 6
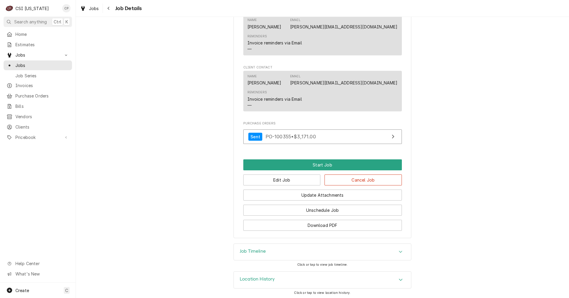
scroll to position [420, 0]
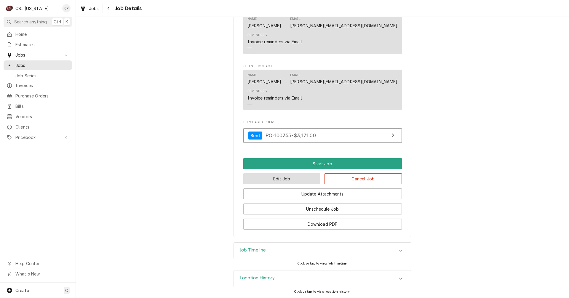
click at [277, 180] on button "Edit Job" at bounding box center [281, 178] width 77 height 11
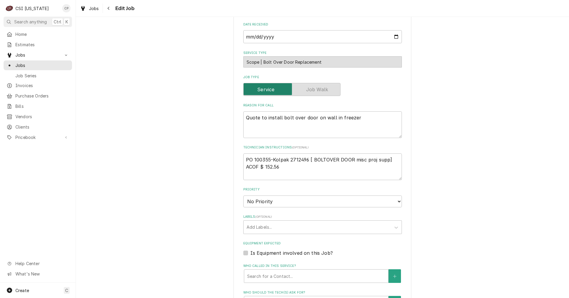
scroll to position [237, 0]
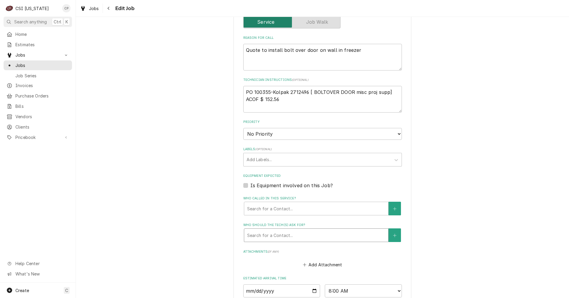
type textarea "x"
click at [260, 230] on div "Who should the tech(s) ask for?" at bounding box center [316, 235] width 138 height 11
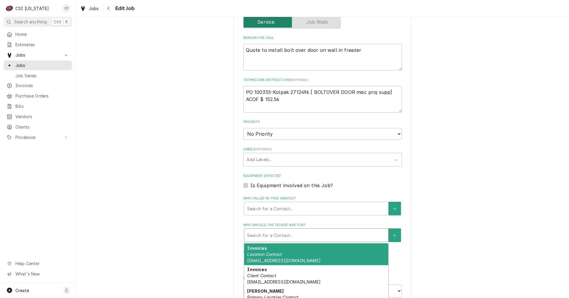
scroll to position [25, 0]
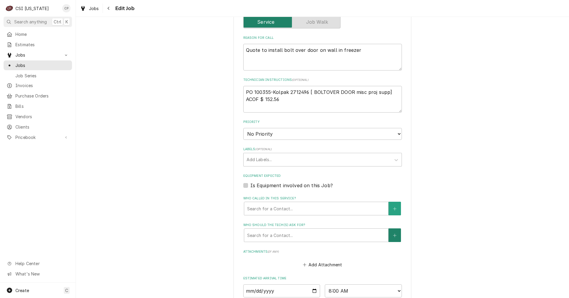
click at [394, 233] on icon "Create New Contact" at bounding box center [395, 235] width 4 height 4
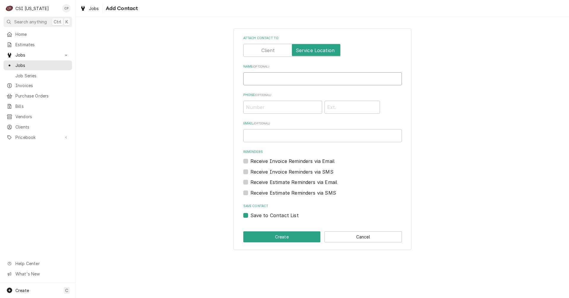
click at [251, 76] on input "Name ( optional )" at bounding box center [322, 78] width 158 height 13
type input "Mary"
click at [257, 109] on input "Phone ( optional )" at bounding box center [282, 107] width 79 height 13
type input "(502) 935-7350"
click at [275, 79] on input "Mary" at bounding box center [322, 78] width 158 height 13
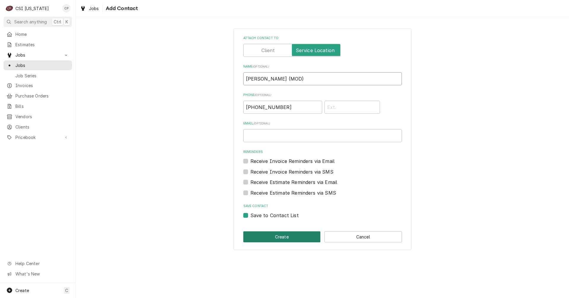
type input "Mary (MOD)"
click at [293, 237] on button "Create" at bounding box center [281, 236] width 77 height 11
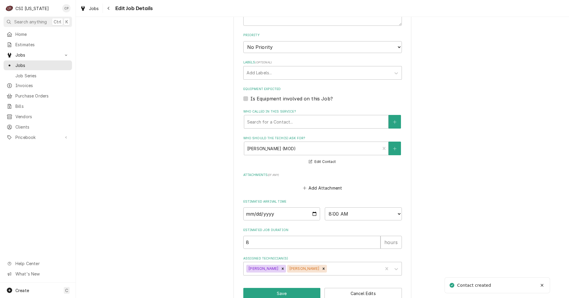
scroll to position [330, 0]
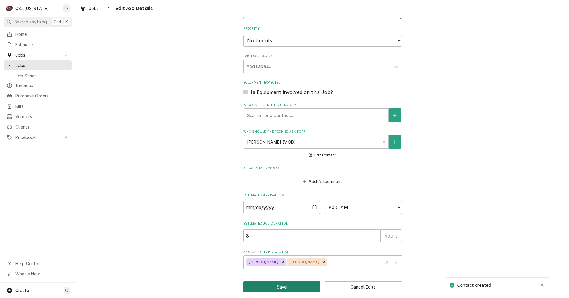
click at [278, 281] on button "Save" at bounding box center [281, 286] width 77 height 11
type textarea "x"
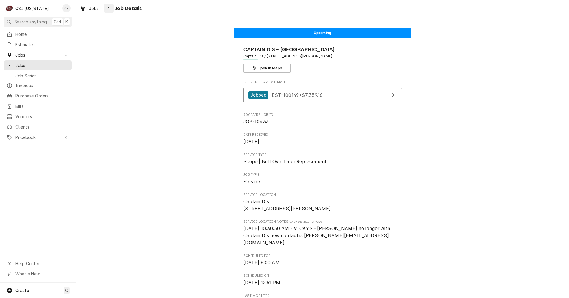
click at [113, 9] on button "Navigate back" at bounding box center [108, 8] width 9 height 9
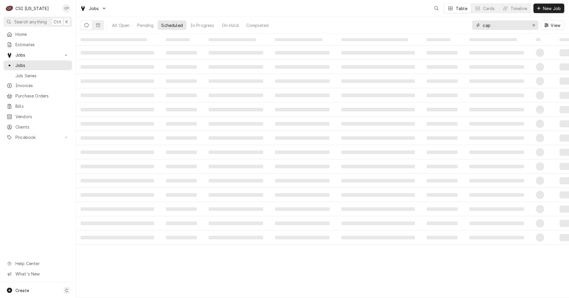
click at [477, 30] on div "cap" at bounding box center [505, 24] width 66 height 9
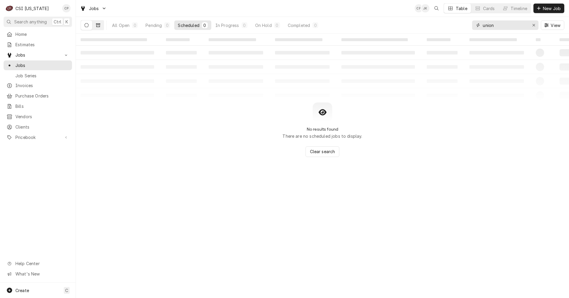
type input "union"
click at [101, 25] on button "Dynamic Content Wrapper" at bounding box center [97, 24] width 11 height 9
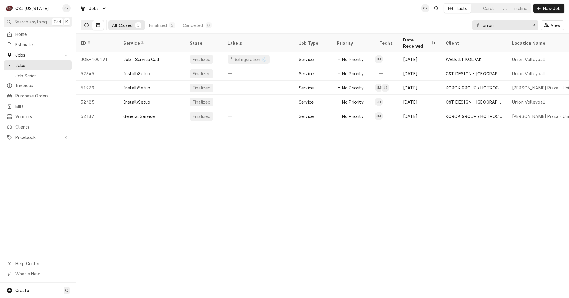
click at [84, 26] on button "Dynamic Content Wrapper" at bounding box center [86, 24] width 11 height 9
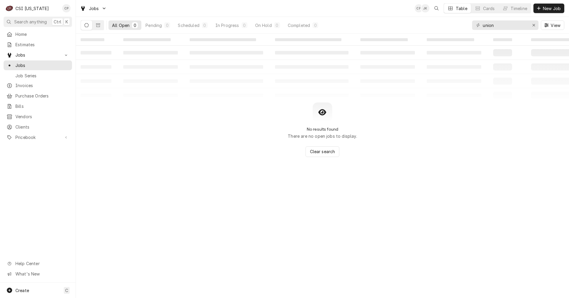
click at [192, 160] on div "‌ ‌ ‌ ‌ ‌ ‌ ‌ ‌ ‌ ‌ ‌ ‌ ‌ ‌ ‌ ‌ ‌ ‌ ‌ ‌ ‌ ‌ ‌ ‌ ‌ ‌ ‌ ‌ ‌ ‌ ‌ ‌ ‌ ‌ ‌ ‌ ‌ ‌ ‌ ‌…" at bounding box center [322, 166] width 493 height 264
click at [275, 171] on div "‌ ‌ ‌ ‌ ‌ ‌ ‌ ‌ ‌ ‌ ‌ ‌ ‌ ‌ ‌ ‌ ‌ ‌ ‌ ‌ ‌ ‌ ‌ ‌ ‌ ‌ ‌ ‌ ‌ ‌ ‌ ‌ ‌ ‌ ‌ ‌ ‌ ‌ ‌ ‌…" at bounding box center [322, 166] width 493 height 264
